Goal: Transaction & Acquisition: Purchase product/service

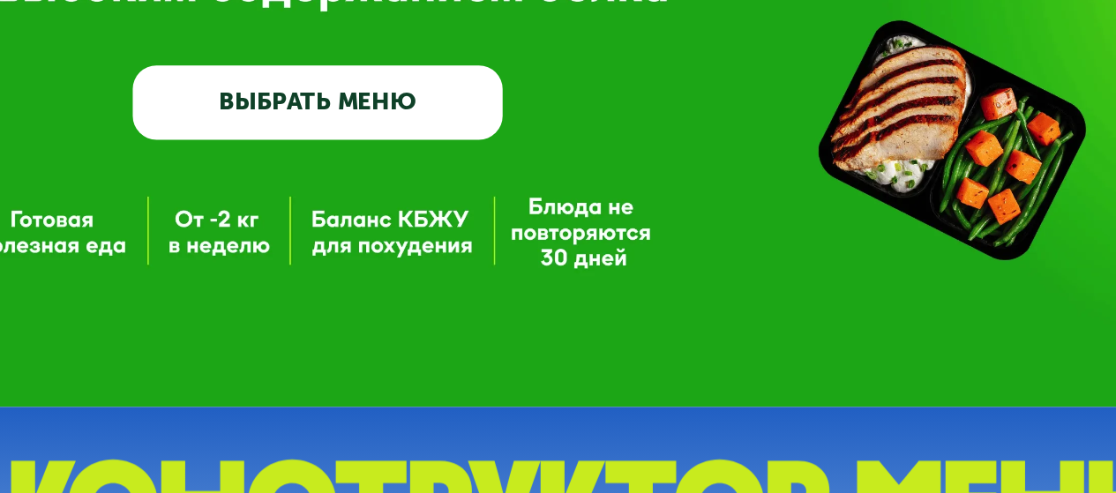
scroll to position [79, 0]
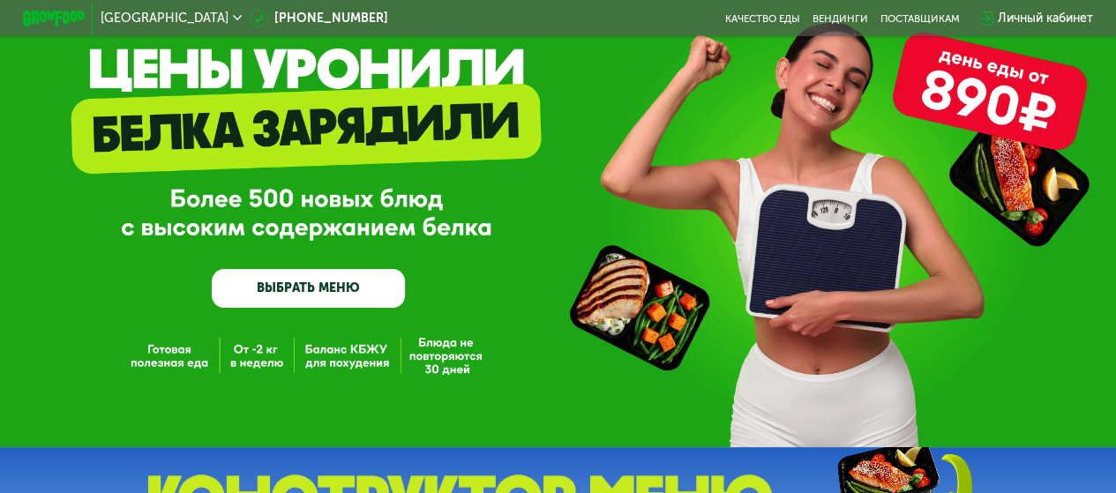
click at [351, 294] on link "ВЫБРАТЬ МЕНЮ" at bounding box center [308, 288] width 193 height 39
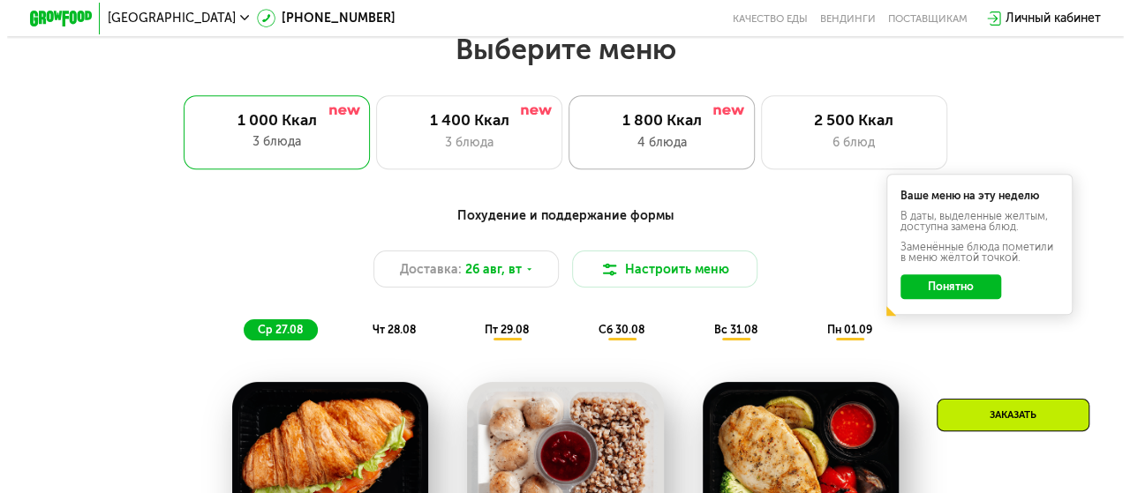
scroll to position [683, 0]
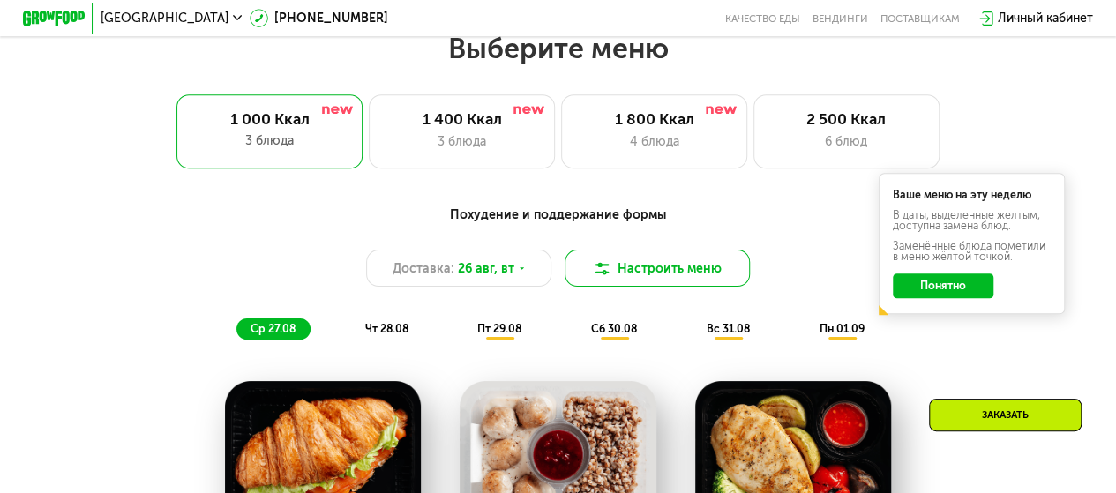
click at [690, 279] on button "Настроить меню" at bounding box center [658, 268] width 186 height 37
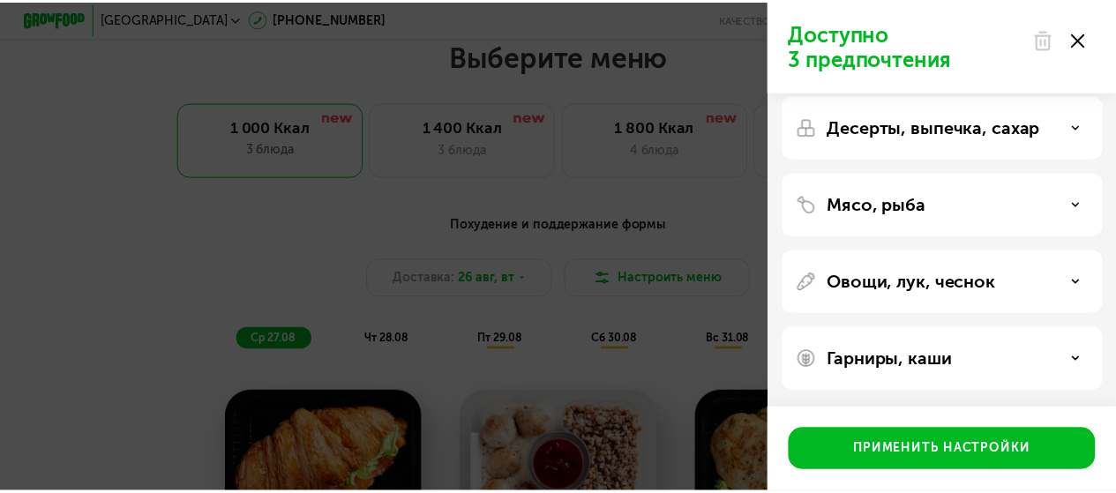
scroll to position [0, 0]
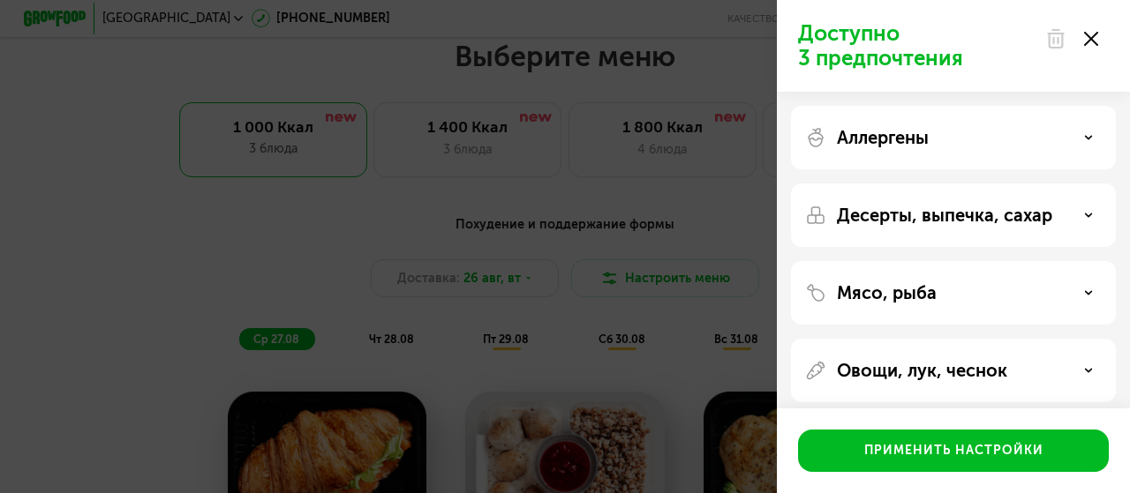
click at [1092, 40] on use at bounding box center [1091, 39] width 14 height 14
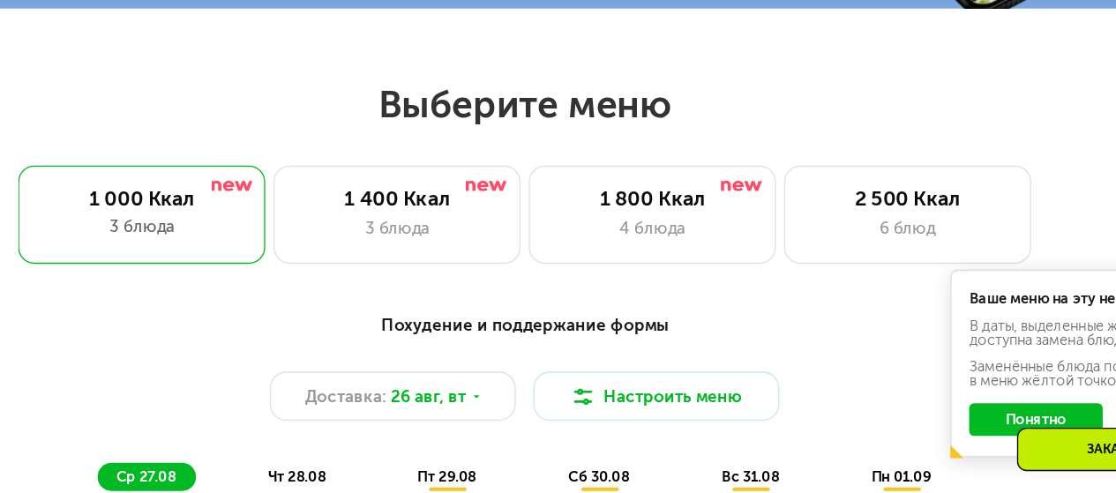
scroll to position [576, 0]
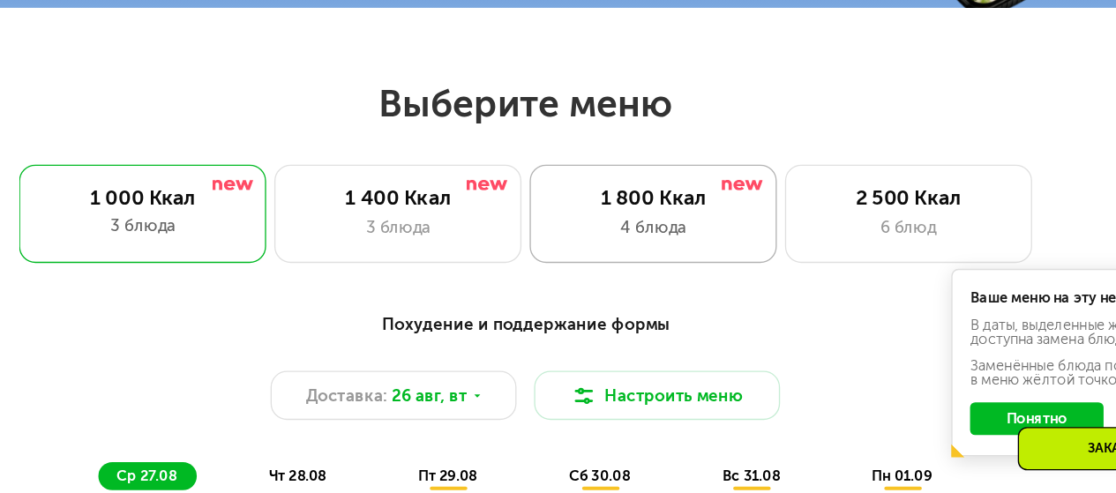
click at [754, 270] on div "1 800 Ккал 4 блюда" at bounding box center [847, 238] width 186 height 74
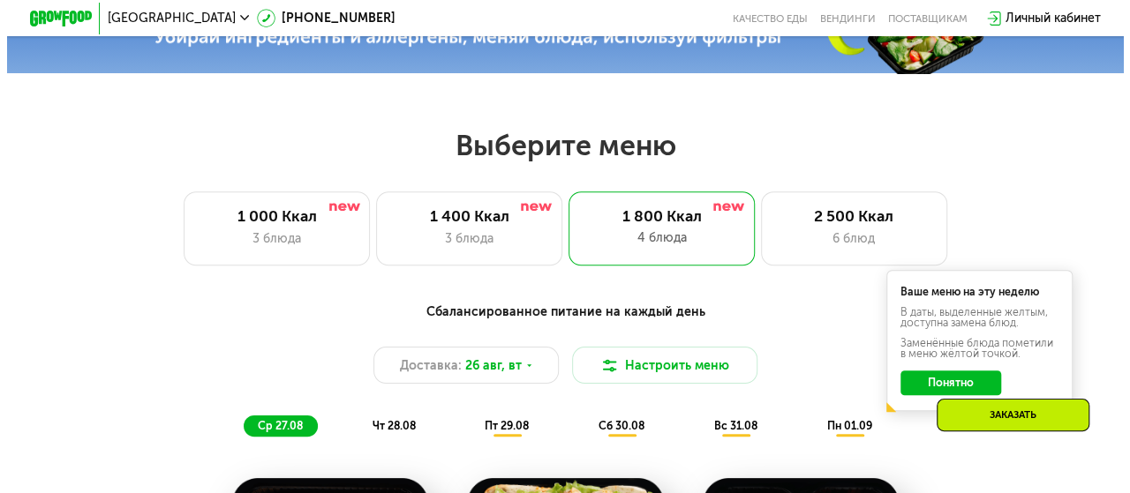
scroll to position [582, 0]
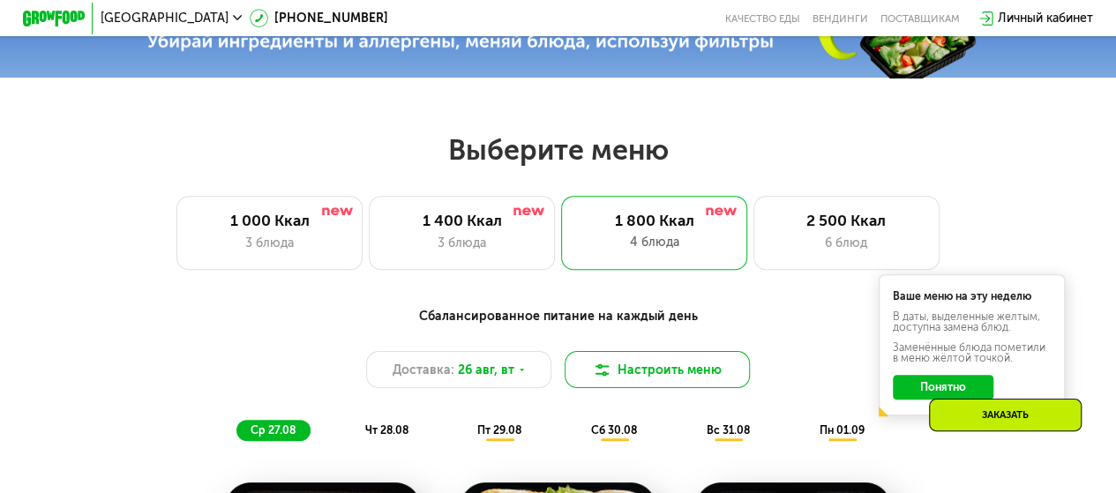
click at [651, 388] on button "Настроить меню" at bounding box center [658, 369] width 186 height 37
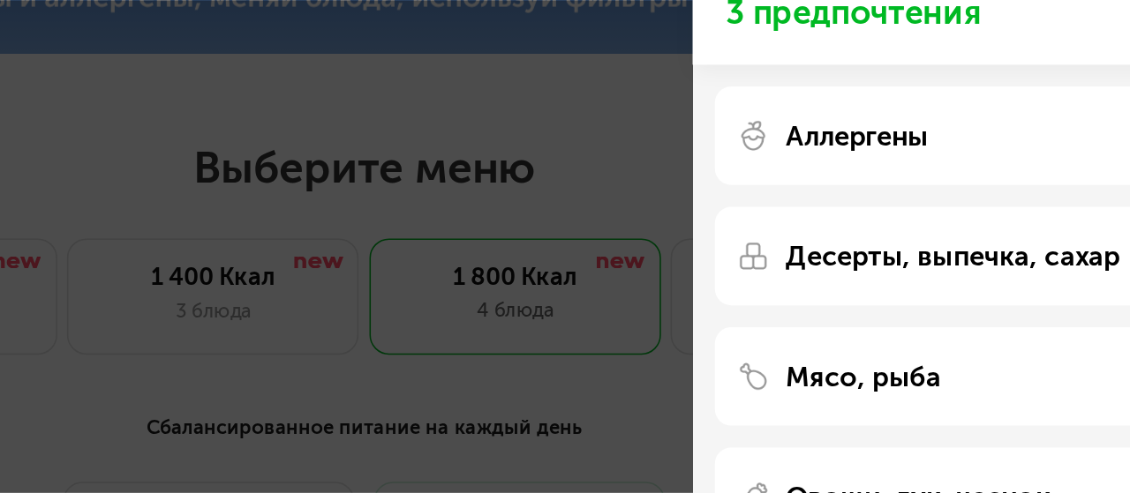
scroll to position [581, 0]
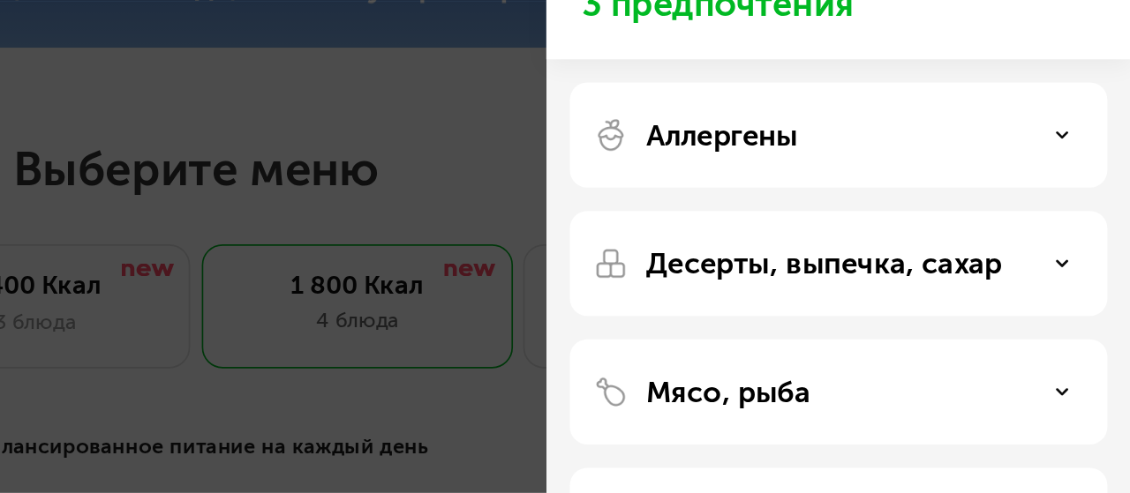
click at [1008, 141] on div "Аллергены" at bounding box center [953, 137] width 297 height 21
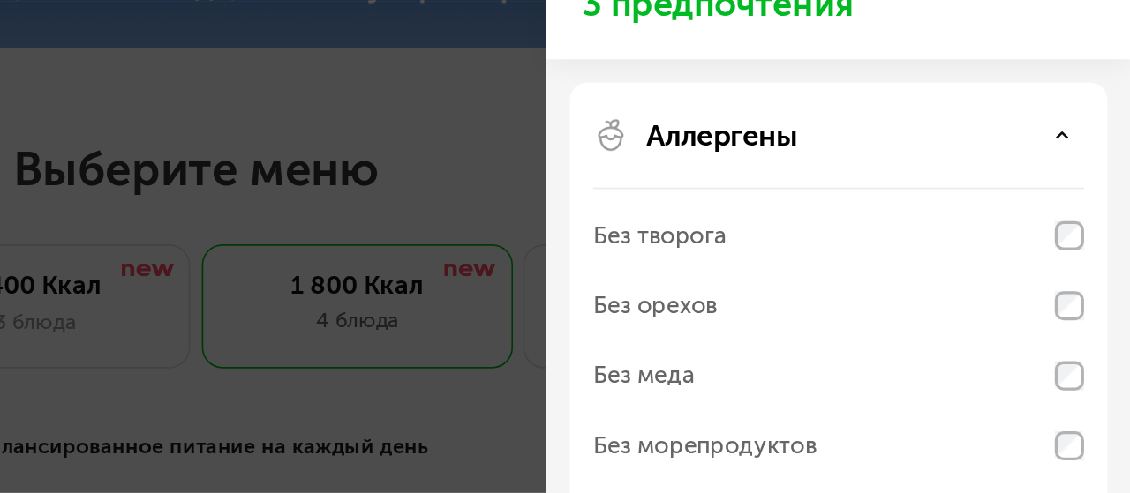
click at [1008, 141] on div "Аллергены" at bounding box center [953, 137] width 297 height 21
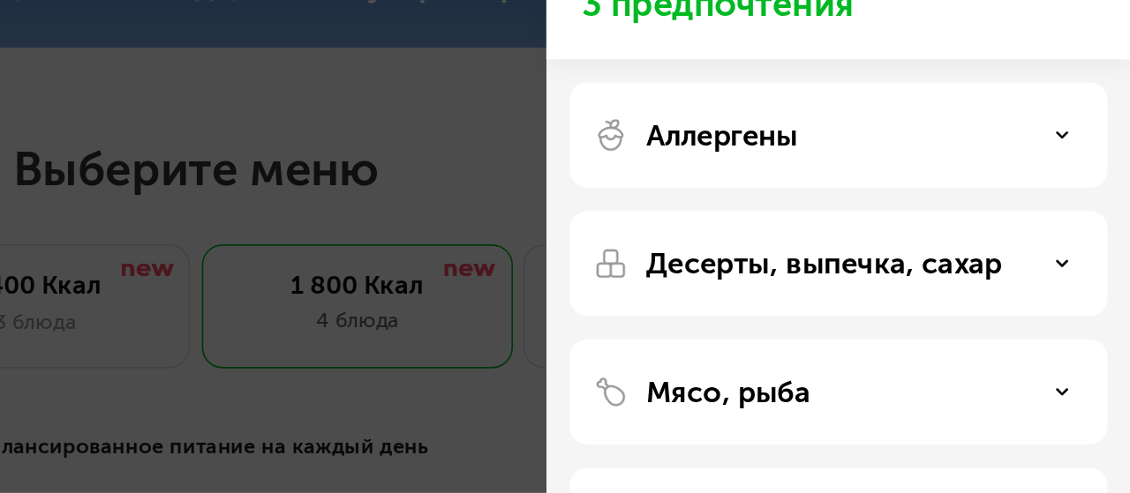
click at [1008, 141] on div "Аллергены" at bounding box center [953, 137] width 297 height 21
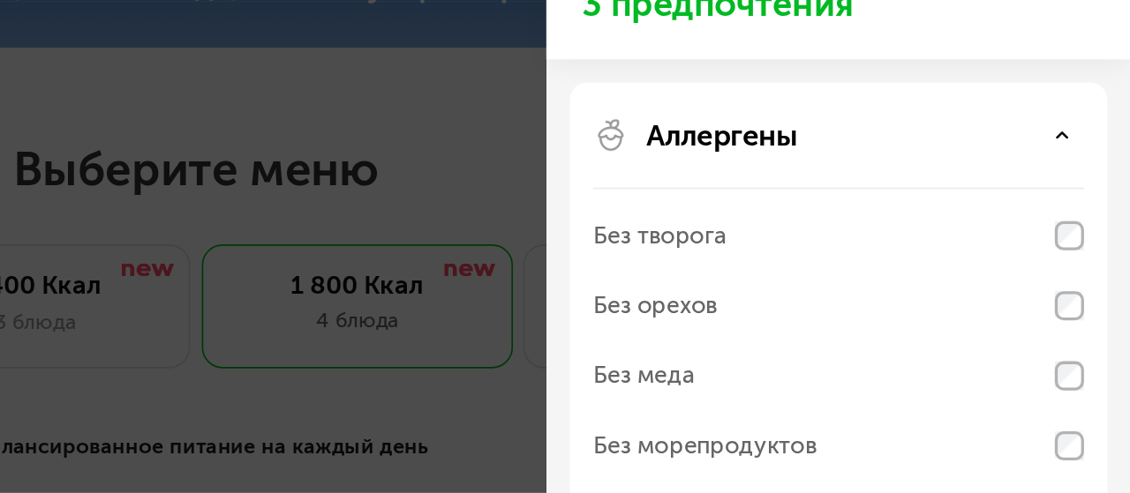
scroll to position [1, 0]
click at [1009, 452] on div "Аллергены Без творога Без орехов Без меда Без морепродуктов Без горчицы Без шок…" at bounding box center [953, 484] width 325 height 64
click at [885, 141] on p "Аллергены" at bounding box center [883, 136] width 92 height 21
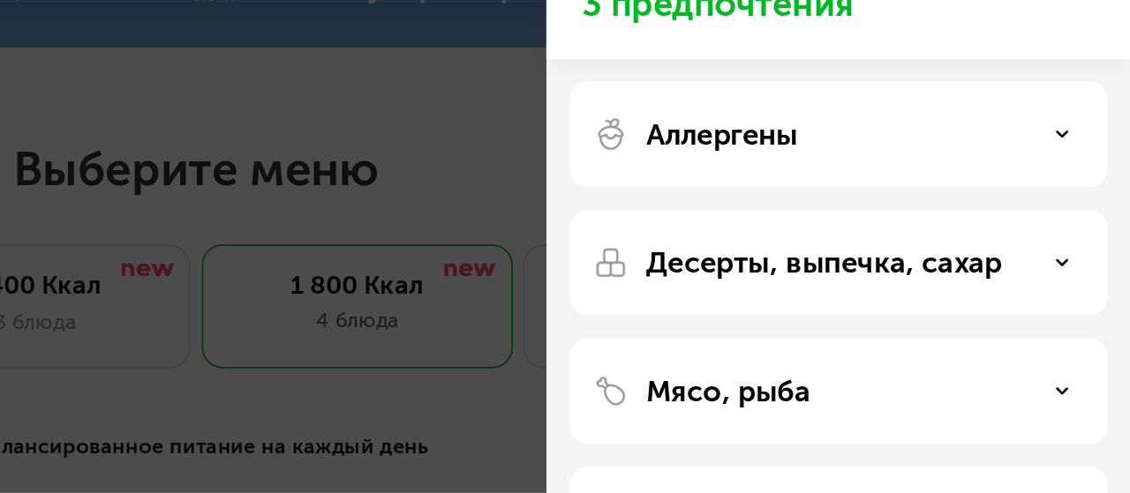
click at [988, 207] on p "Десерты, выпечка, сахар" at bounding box center [944, 214] width 215 height 21
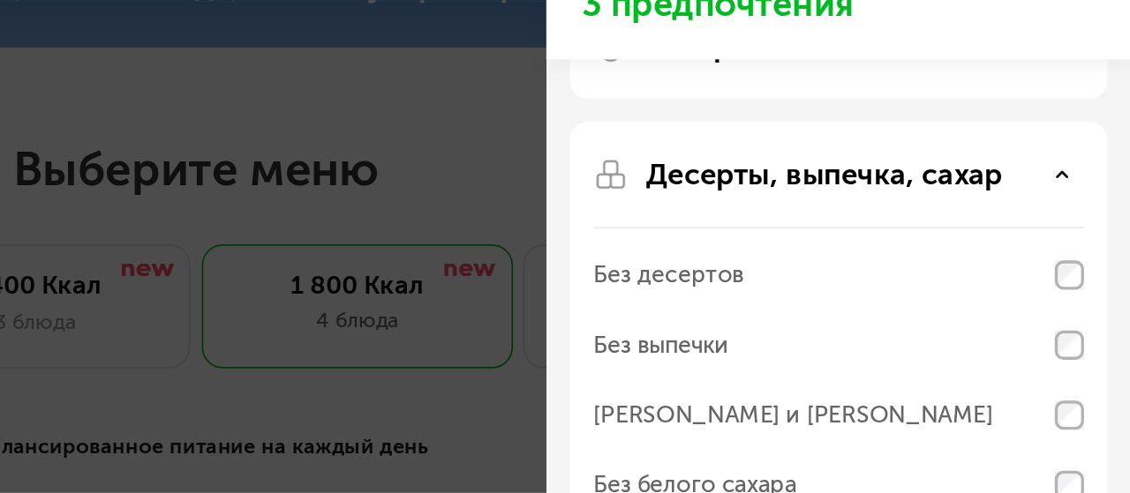
scroll to position [55, 0]
click at [970, 169] on p "Десерты, выпечка, сахар" at bounding box center [944, 160] width 215 height 21
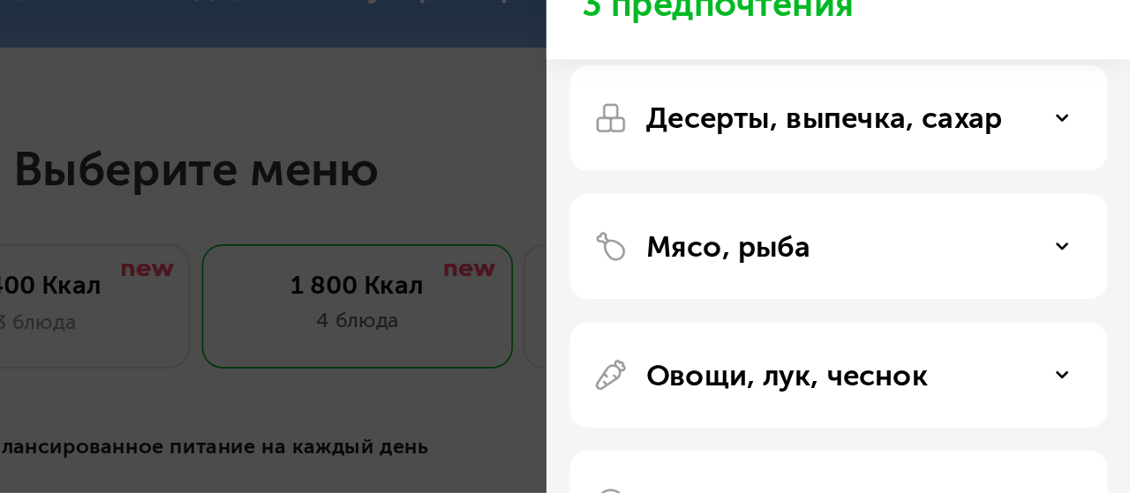
scroll to position [86, 0]
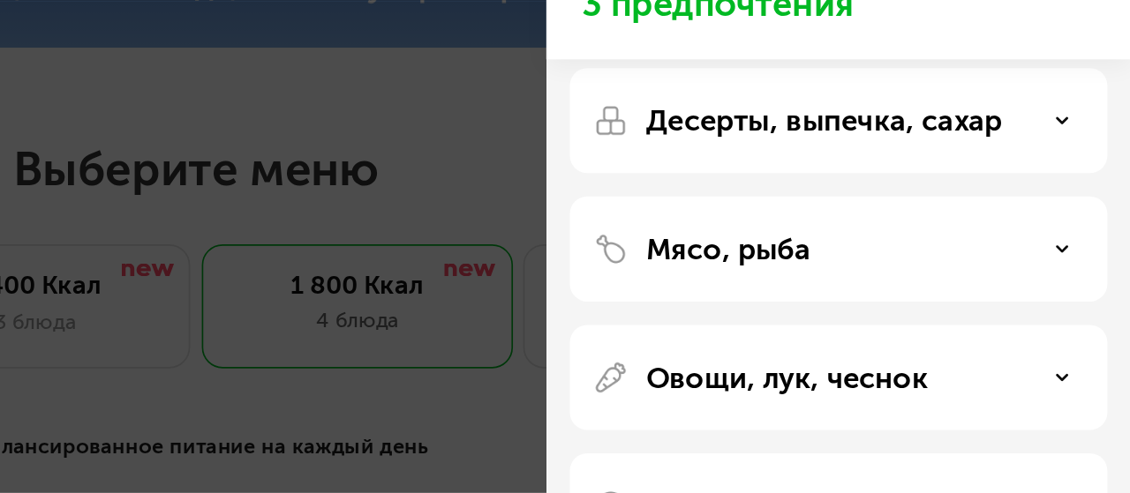
click at [968, 252] on div "Мясо, рыба" at bounding box center [953, 284] width 325 height 64
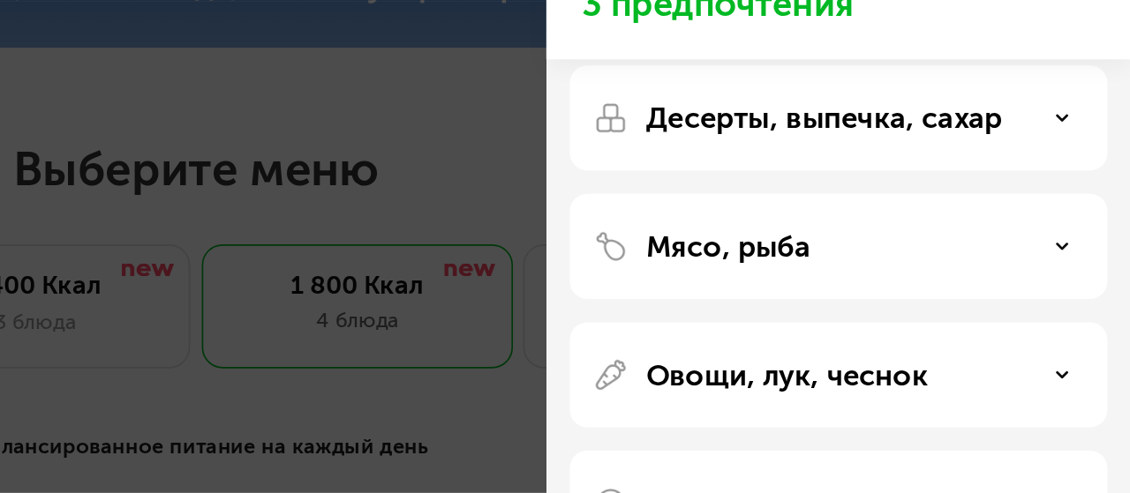
click at [1093, 135] on div "Десерты, выпечка, сахар" at bounding box center [953, 126] width 297 height 21
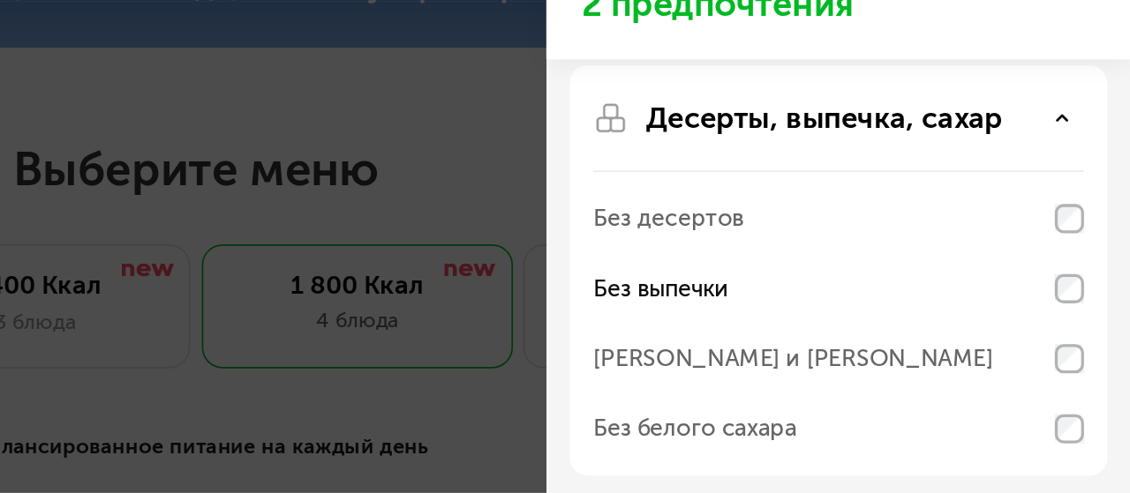
click at [1052, 119] on div "Десерты, выпечка, сахар" at bounding box center [953, 126] width 297 height 21
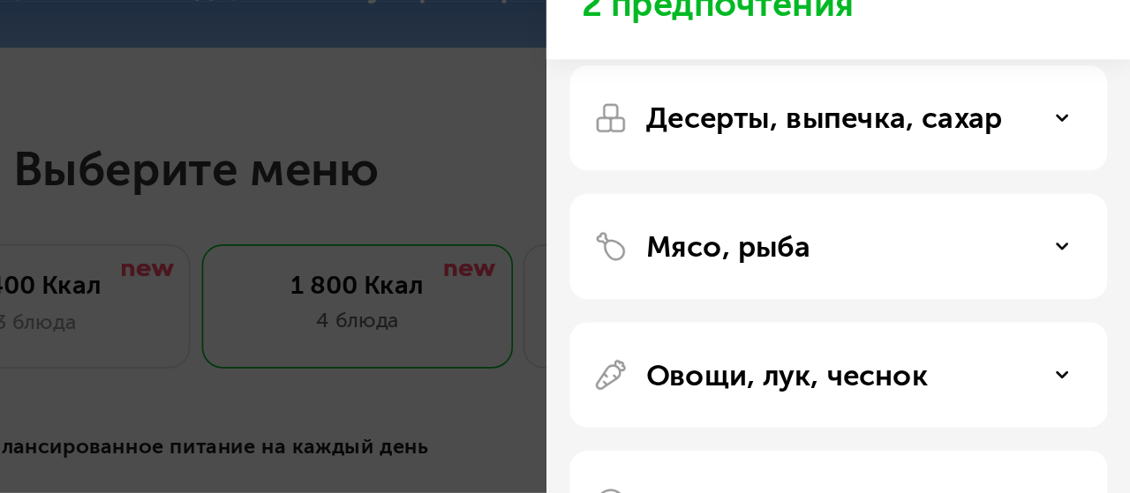
click at [1093, 197] on div "Мясо, рыба" at bounding box center [953, 204] width 297 height 21
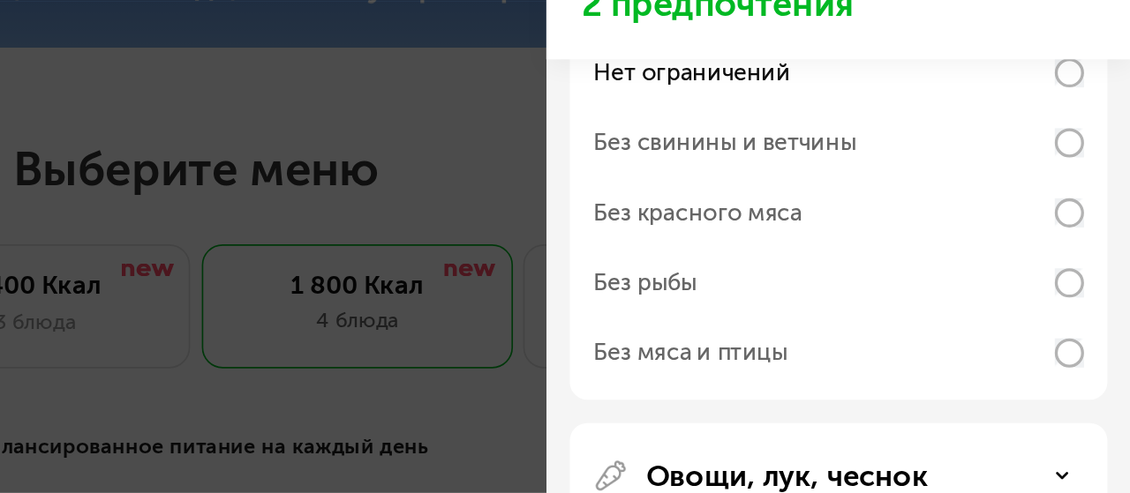
scroll to position [154, 0]
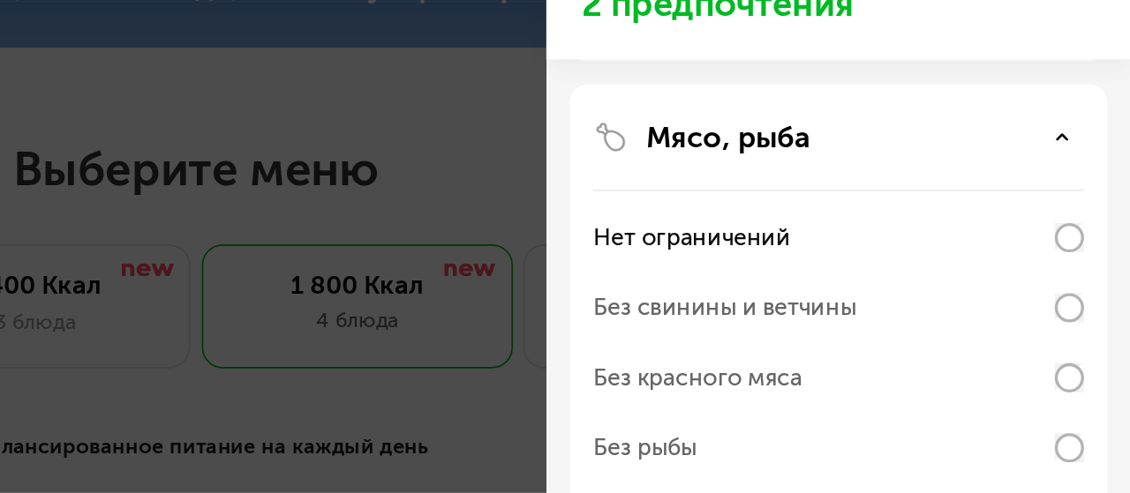
click at [1086, 139] on use at bounding box center [1089, 138] width 6 height 3
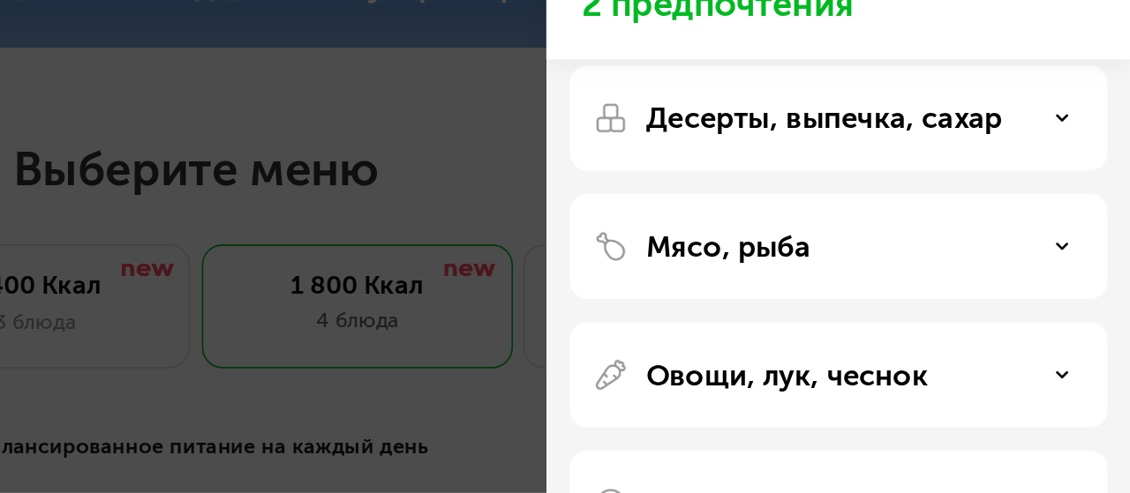
scroll to position [88, 0]
click at [1092, 210] on div "Мясо, рыба" at bounding box center [953, 204] width 297 height 21
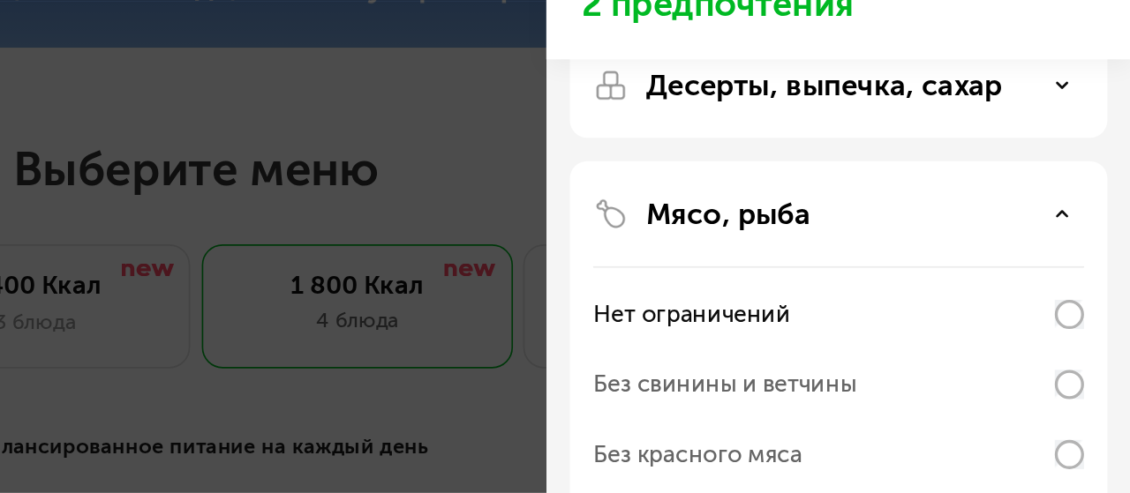
click at [1091, 183] on icon at bounding box center [1088, 185] width 9 height 9
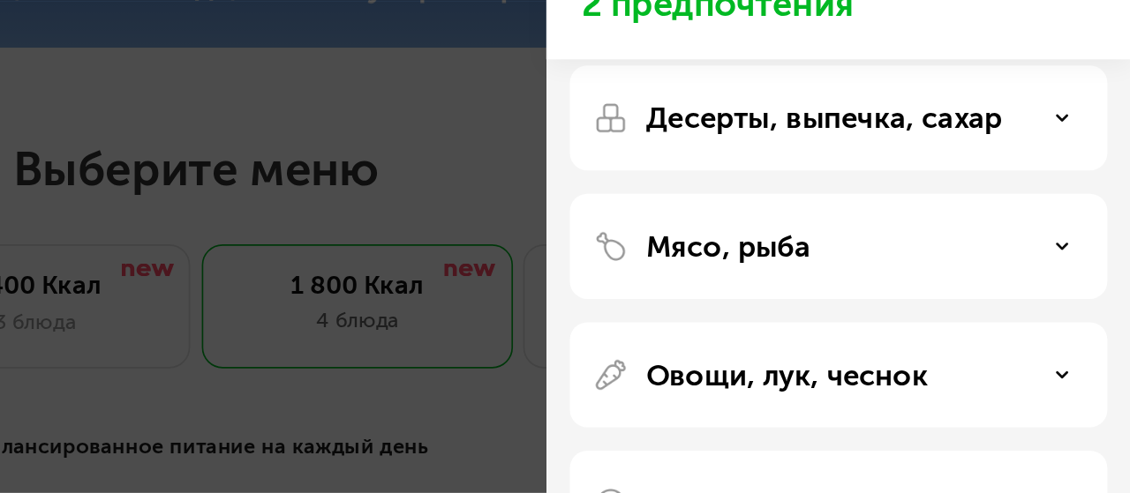
click at [1098, 276] on div "Овощи, лук, чеснок" at bounding box center [953, 282] width 297 height 21
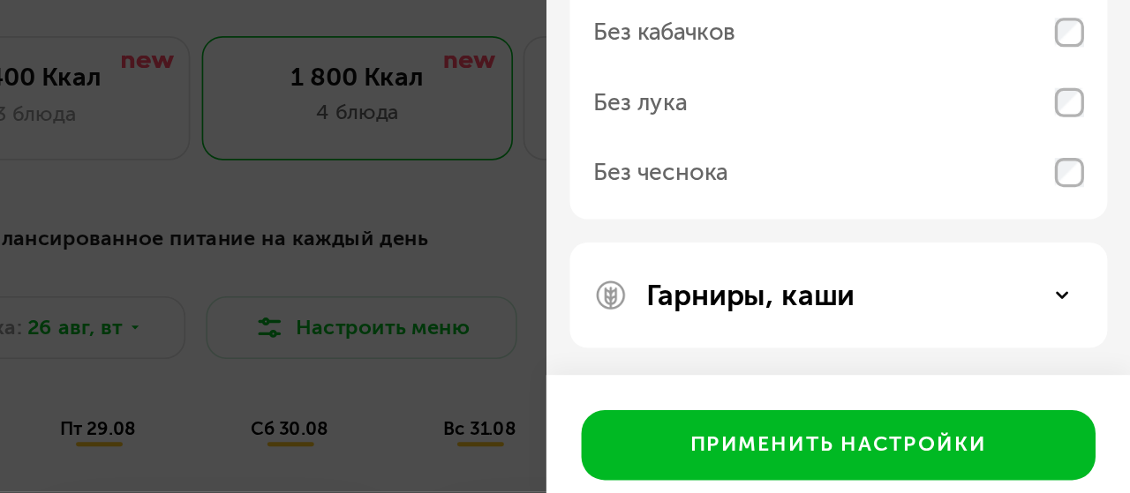
scroll to position [581, 0]
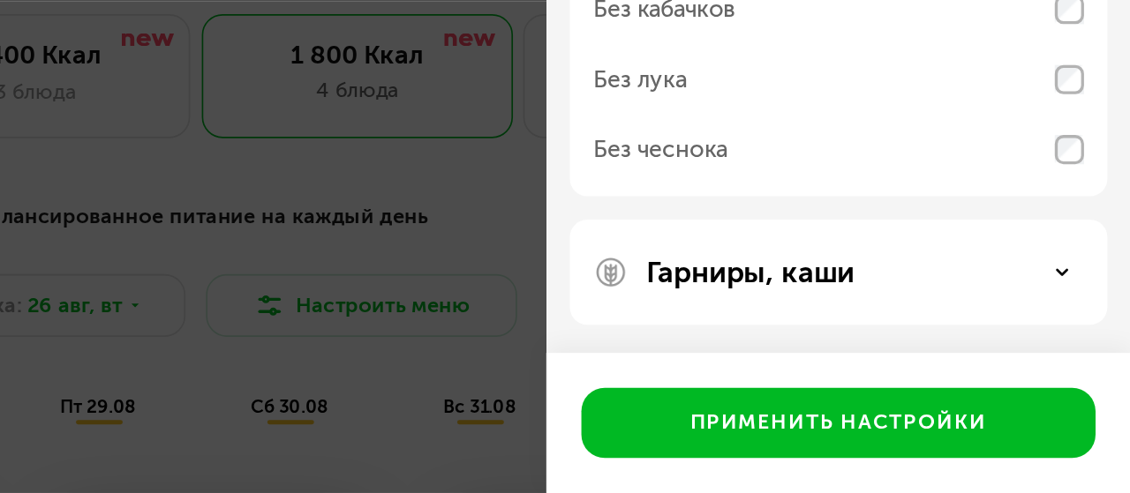
click at [1086, 360] on icon at bounding box center [1088, 360] width 9 height 9
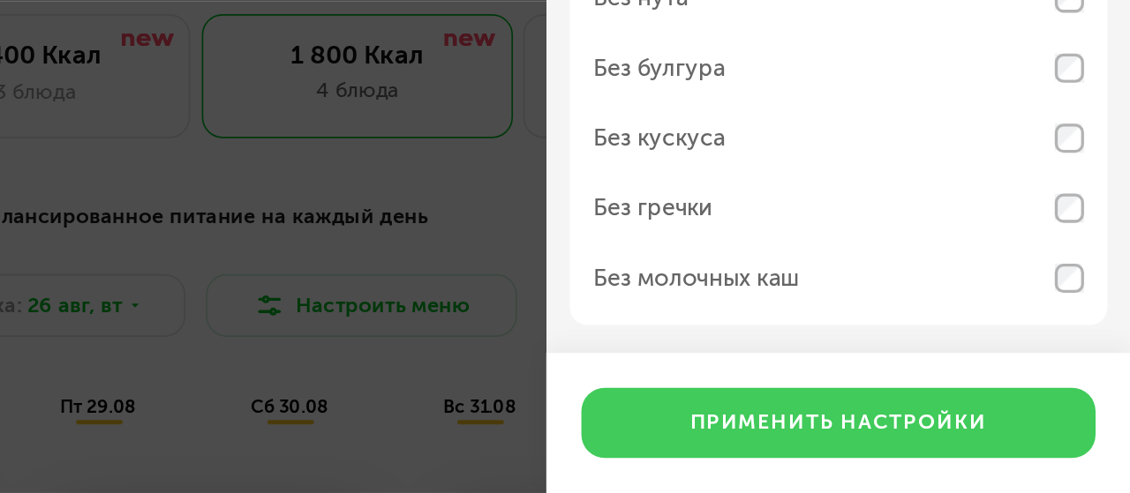
click at [988, 450] on div "Применить настройки" at bounding box center [953, 451] width 179 height 18
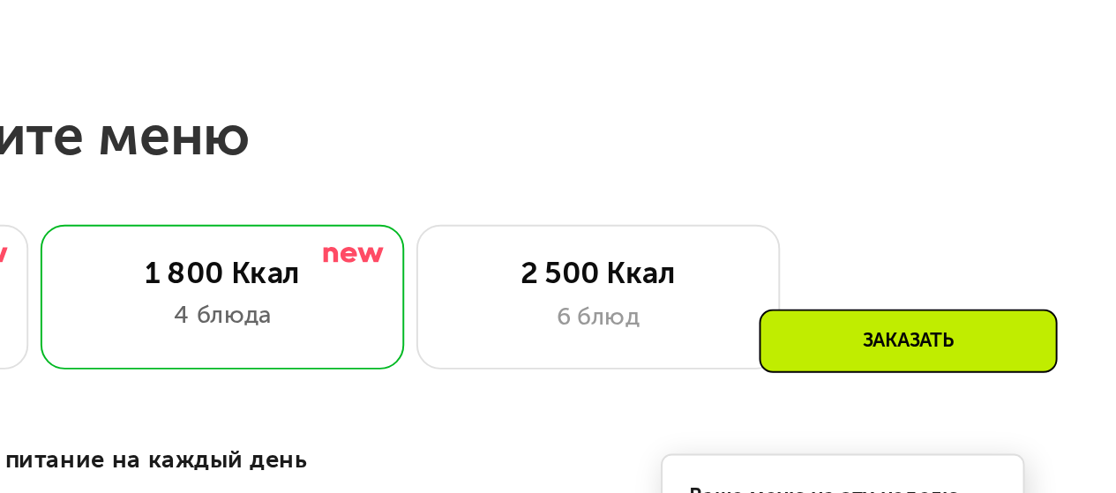
scroll to position [422, 0]
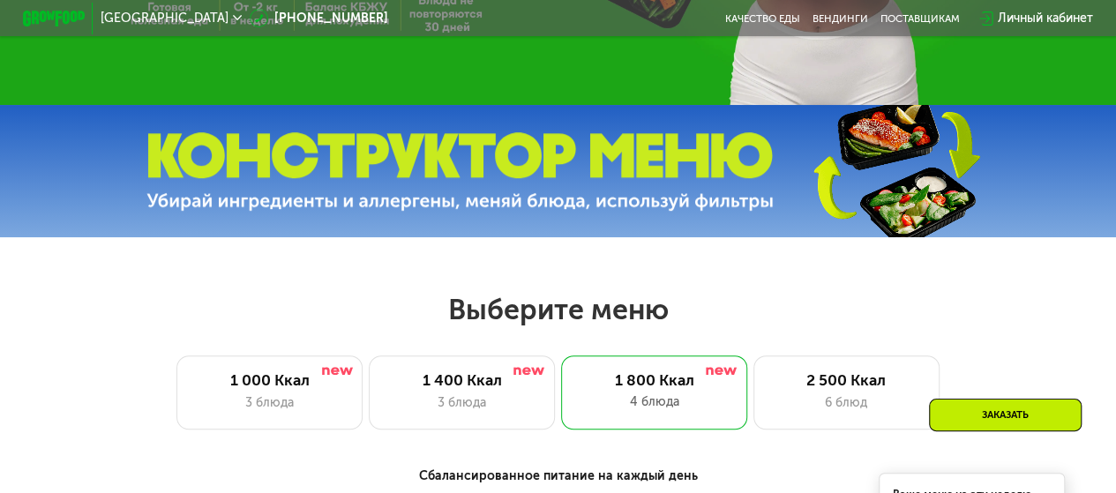
click at [1011, 424] on div "Заказать" at bounding box center [1005, 415] width 153 height 33
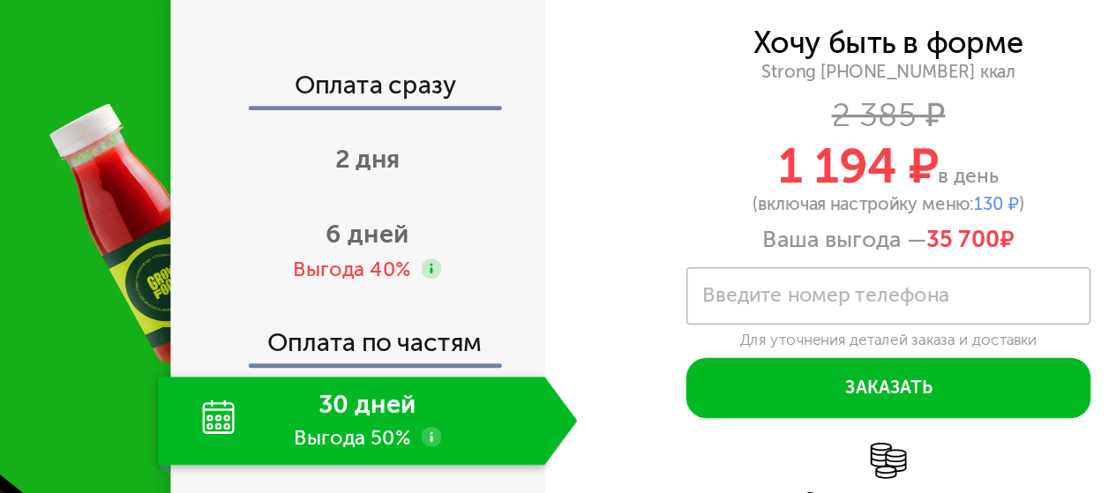
scroll to position [1708, 0]
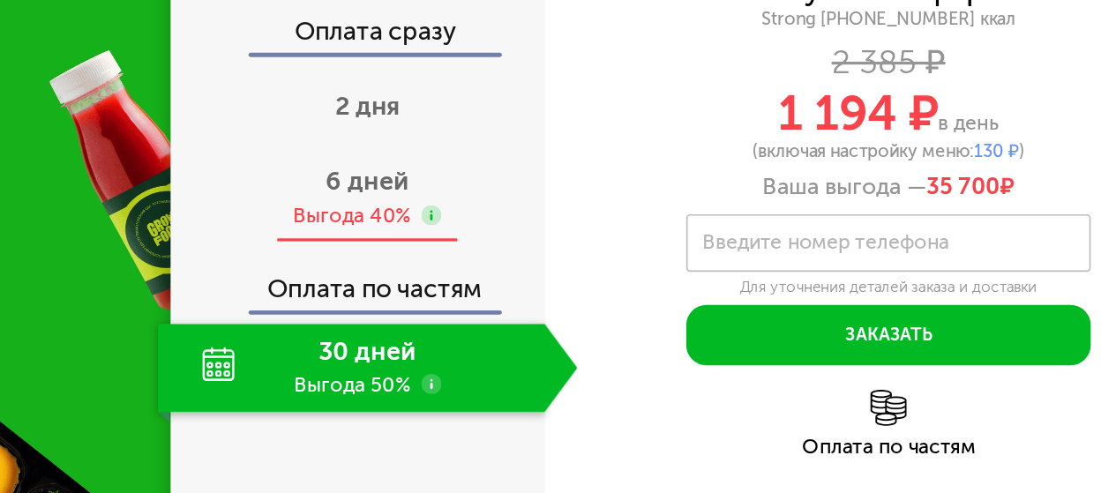
click at [309, 259] on div "6 дней Выгода 40%" at bounding box center [354, 249] width 258 height 54
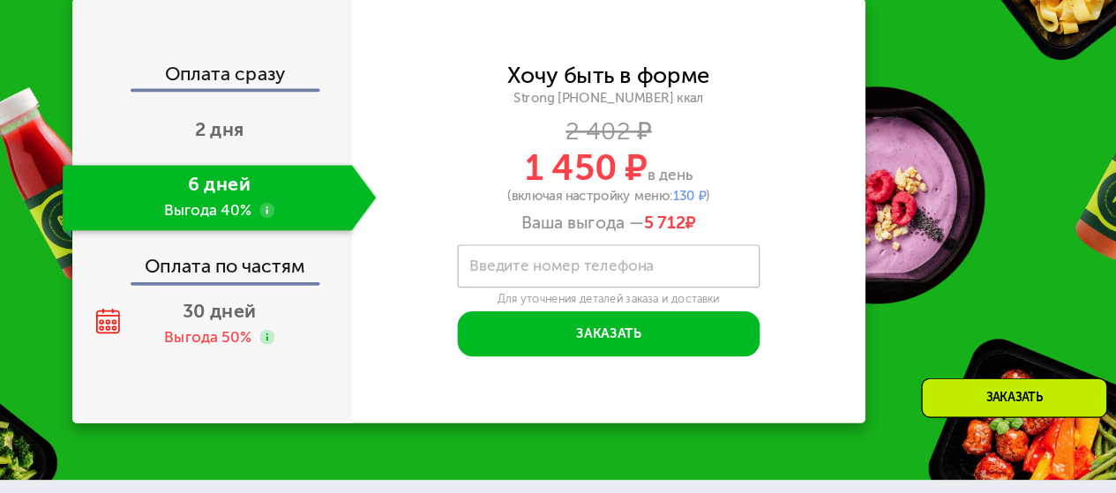
scroll to position [1705, 0]
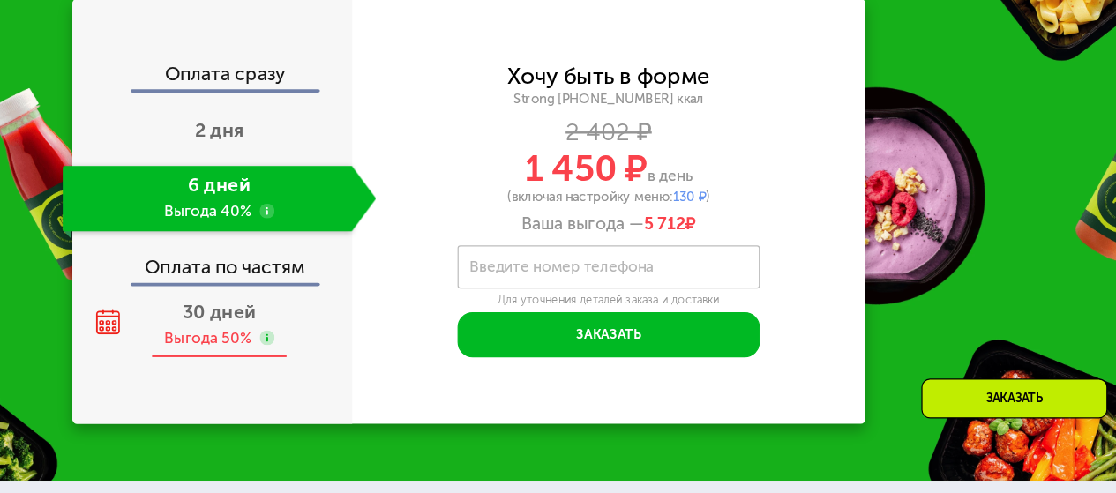
click at [340, 374] on div "Выгода 50%" at bounding box center [344, 365] width 71 height 17
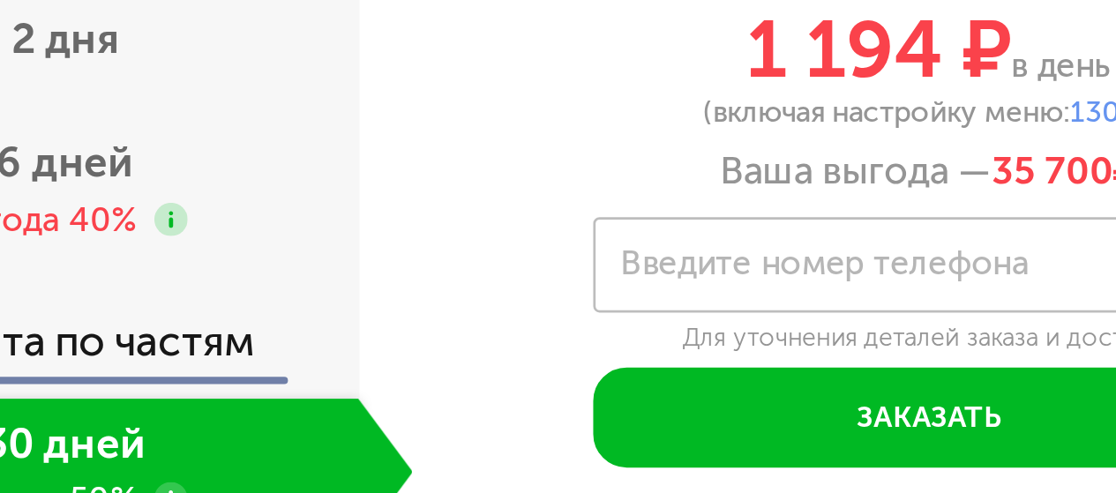
scroll to position [1704, 0]
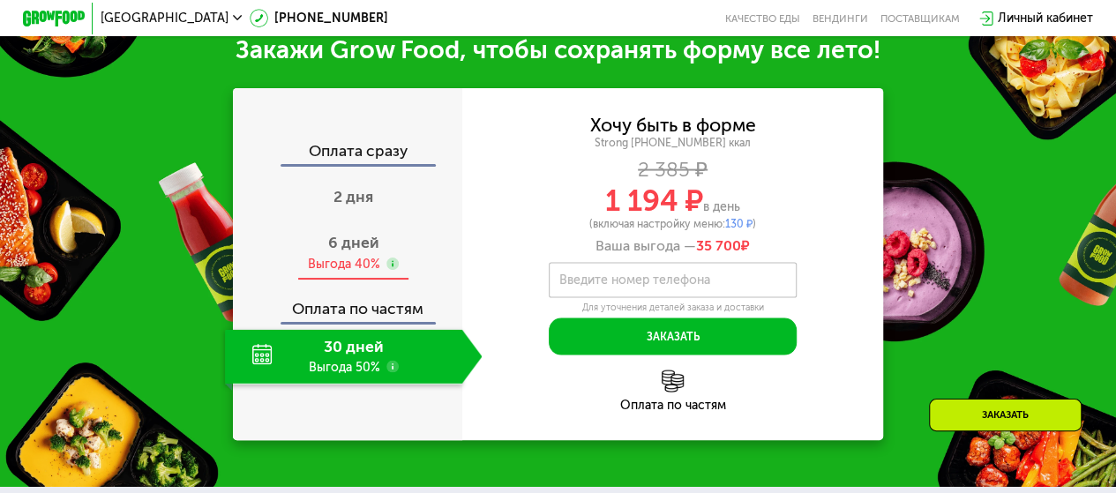
click at [353, 274] on div "6 дней Выгода 40%" at bounding box center [354, 253] width 258 height 54
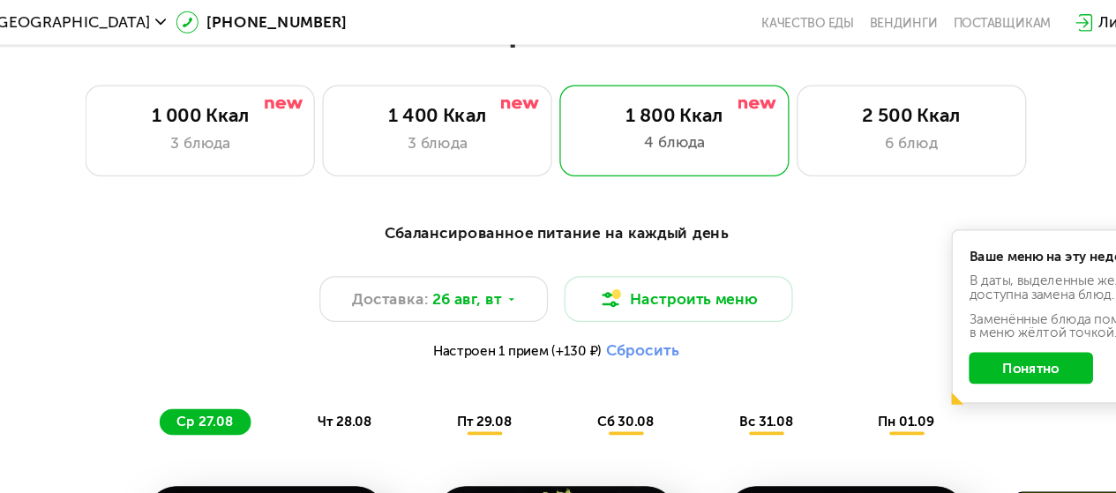
scroll to position [706, 0]
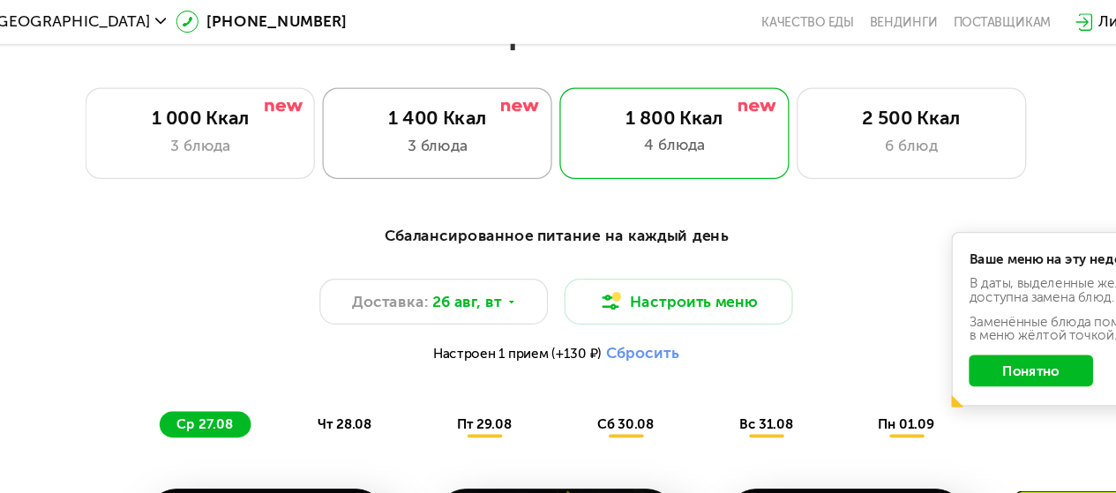
click at [478, 121] on div "3 блюда" at bounding box center [463, 118] width 154 height 19
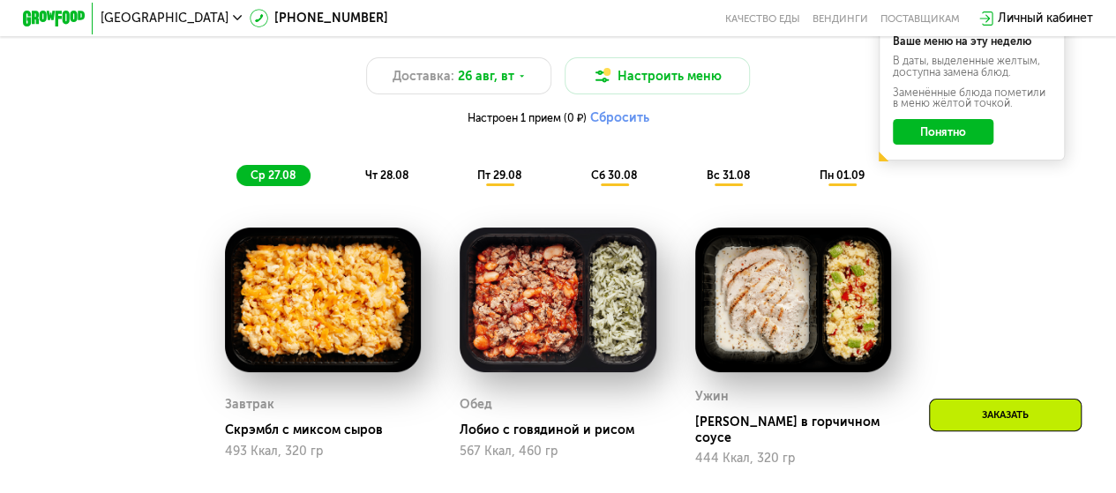
scroll to position [877, 0]
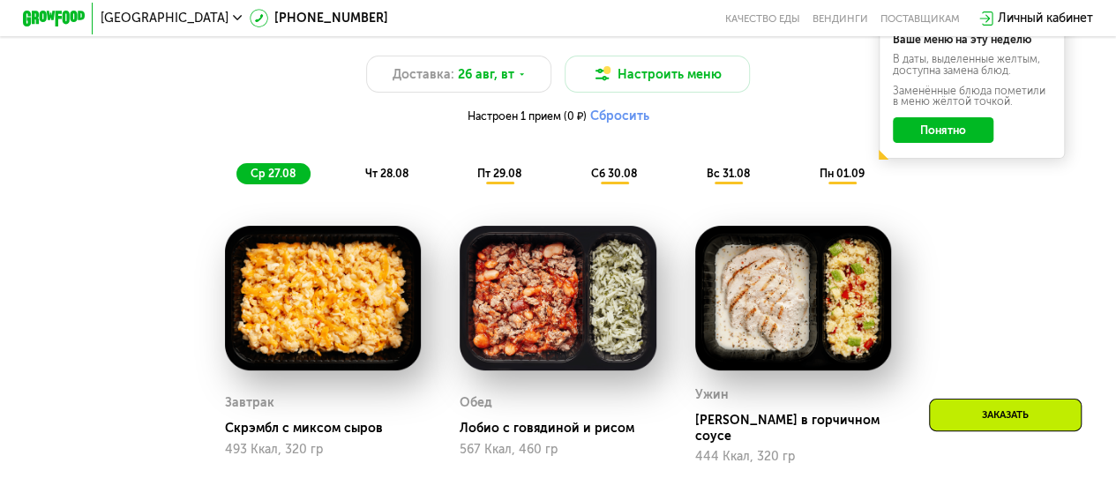
click at [383, 180] on span "чт 28.08" at bounding box center [385, 173] width 43 height 13
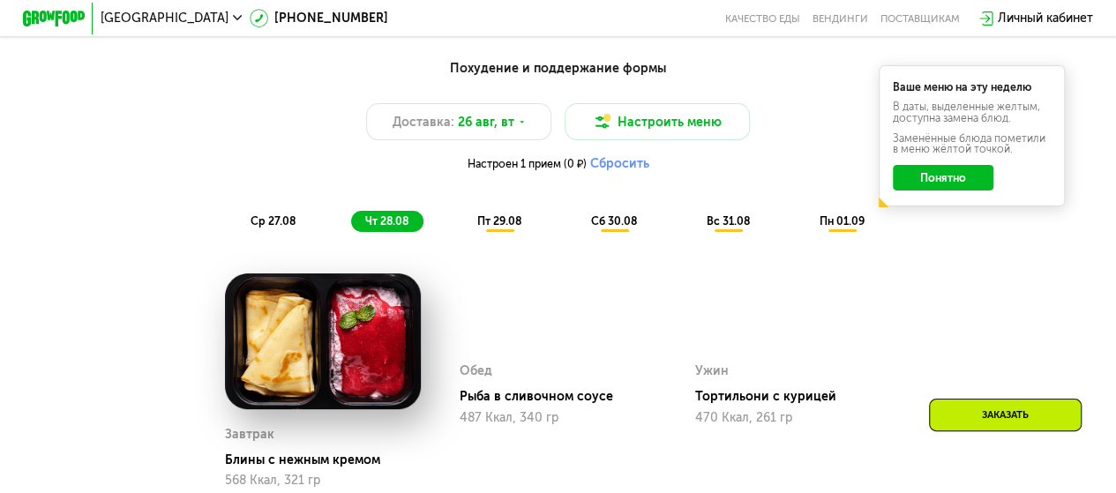
scroll to position [824, 0]
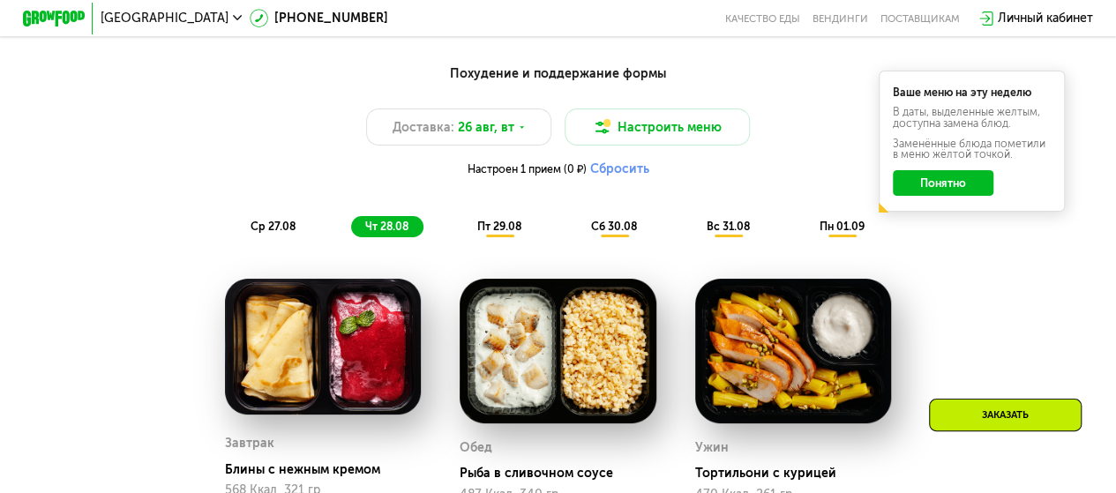
click at [478, 233] on span "пт 29.08" at bounding box center [499, 226] width 44 height 13
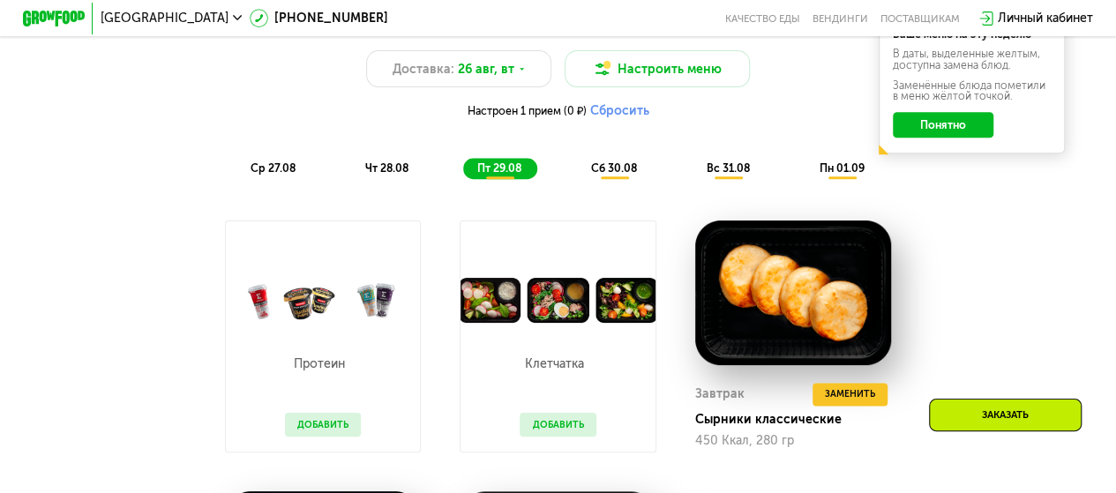
scroll to position [884, 0]
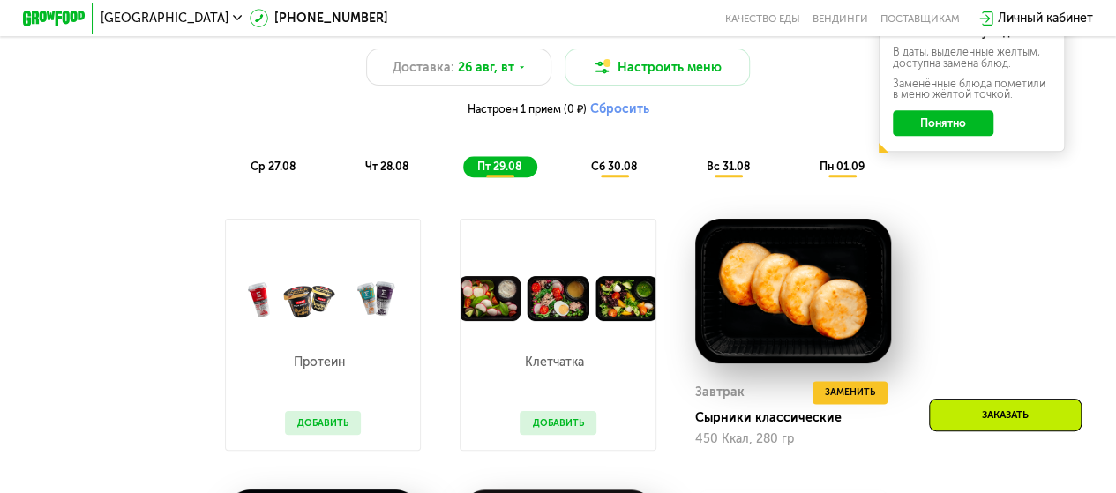
click at [693, 167] on div "сб 30.08" at bounding box center [729, 167] width 72 height 22
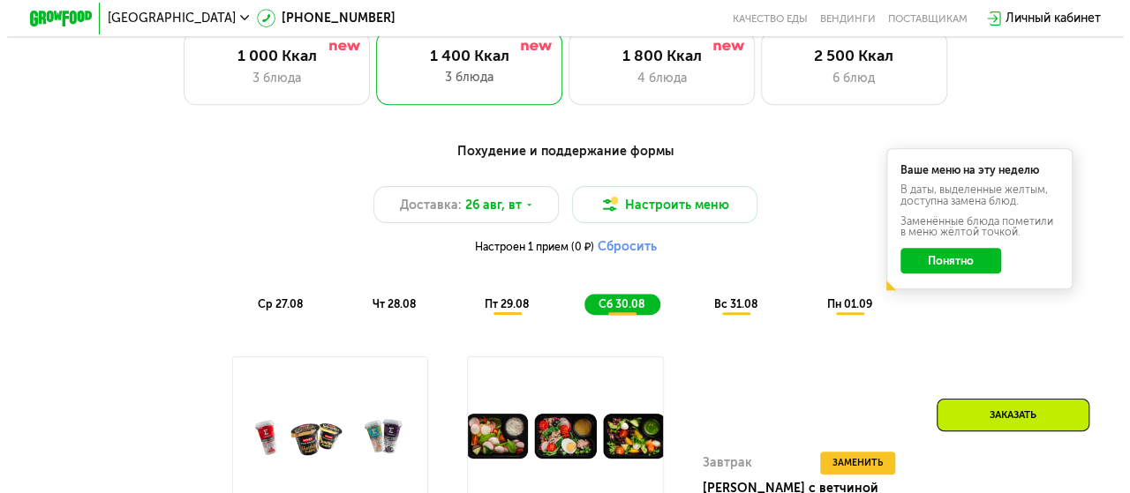
scroll to position [748, 0]
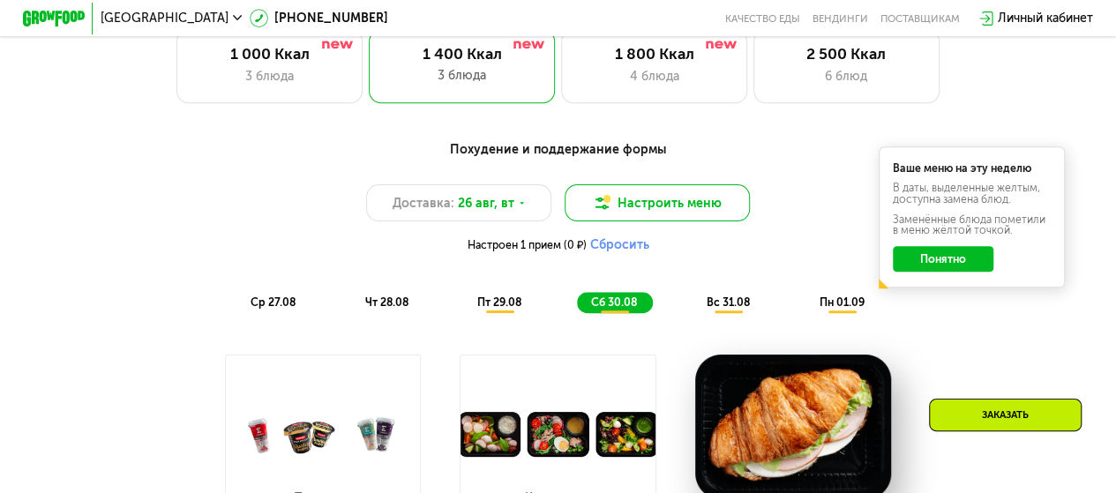
click at [683, 216] on button "Настроить меню" at bounding box center [658, 202] width 186 height 37
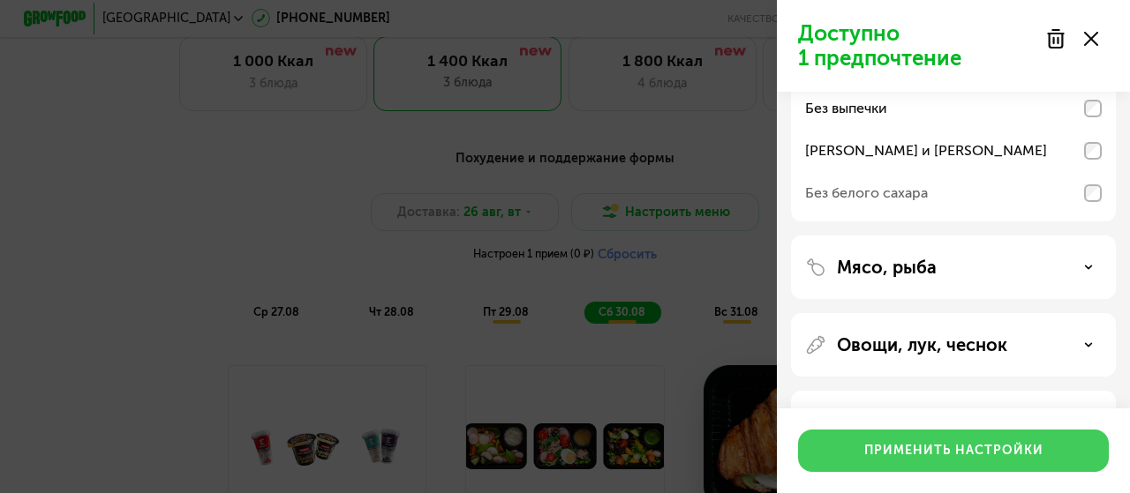
click at [943, 450] on div "Применить настройки" at bounding box center [953, 451] width 179 height 18
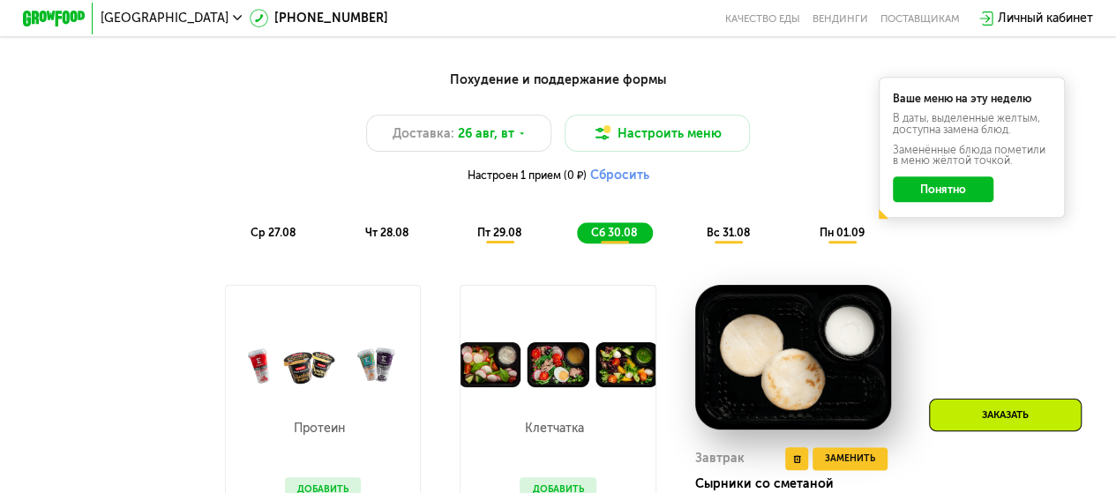
scroll to position [800, 0]
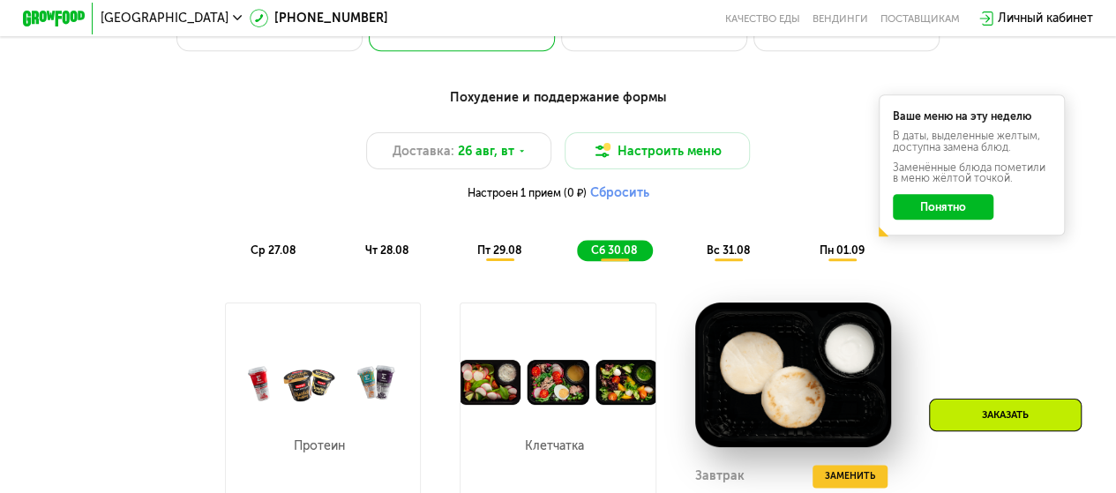
click at [500, 256] on span "пт 29.08" at bounding box center [499, 250] width 44 height 13
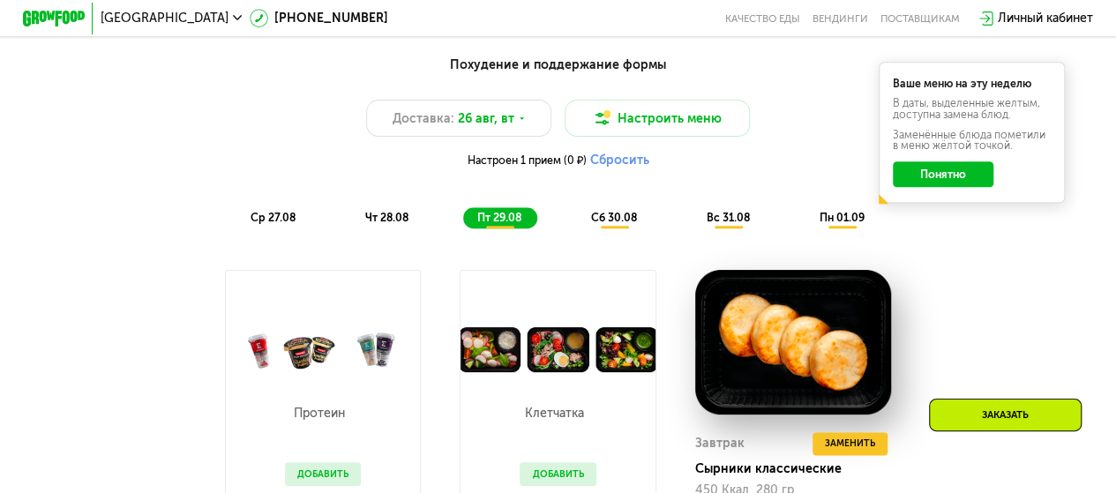
scroll to position [834, 0]
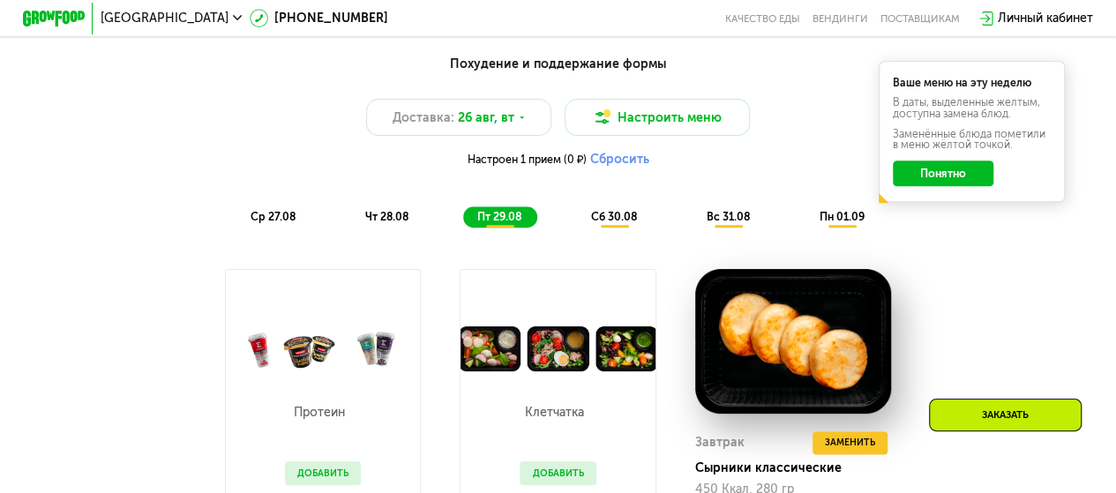
click at [685, 195] on div "Похудение и поддержание формы Доставка: [DATE] Настроить меню Настроен 1 прием …" at bounding box center [558, 141] width 918 height 173
click at [725, 223] on span "вс 31.08" at bounding box center [728, 216] width 43 height 13
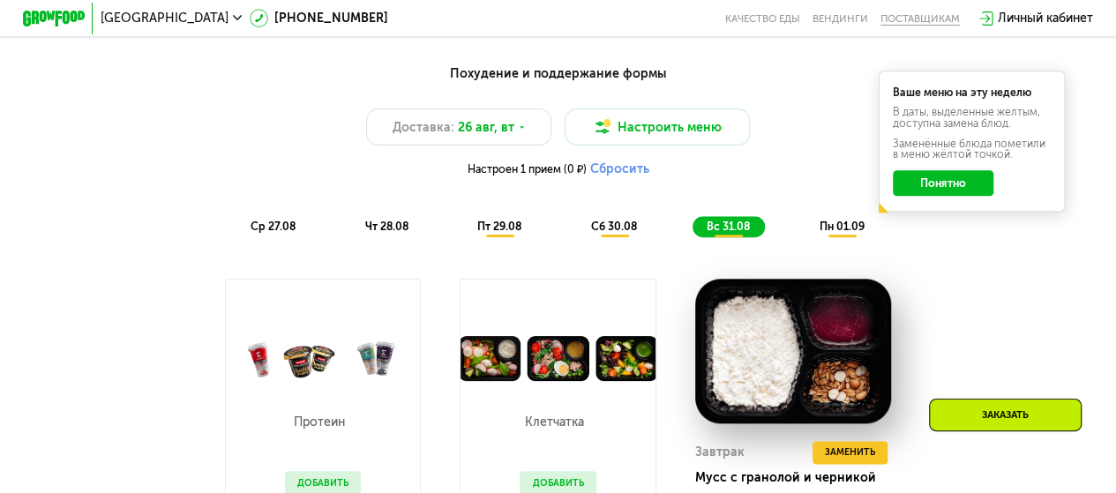
scroll to position [812, 0]
